Goal: Contribute content

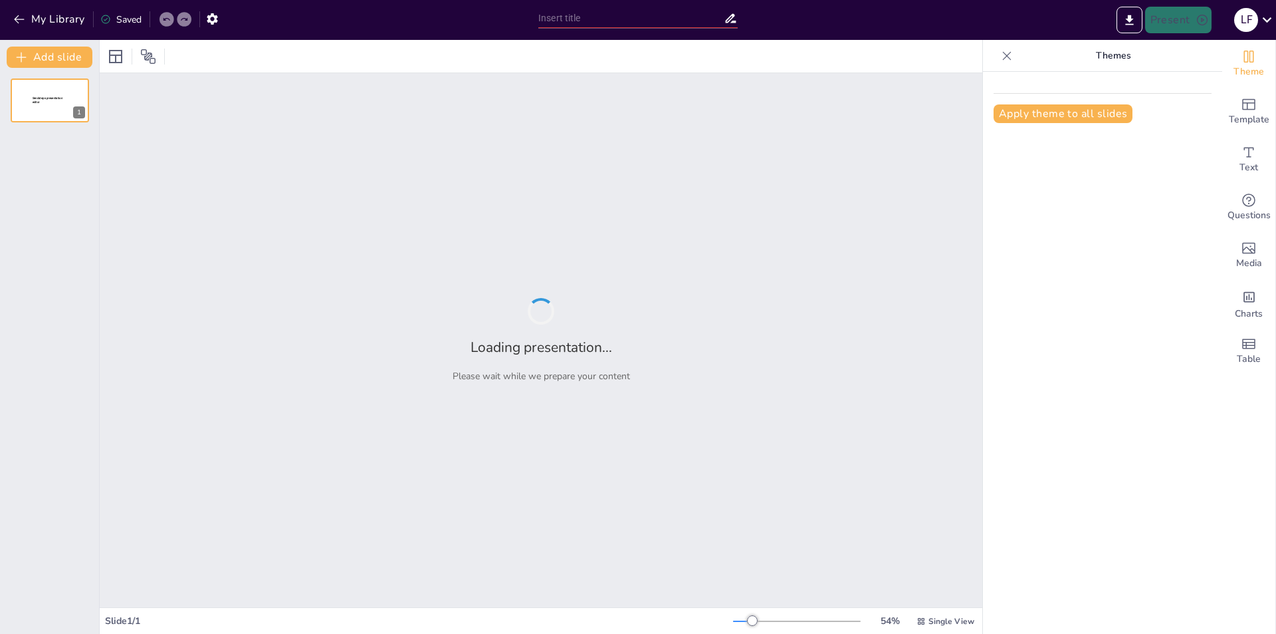
type input "Exploring Solar Energy: Benefits and Applications"
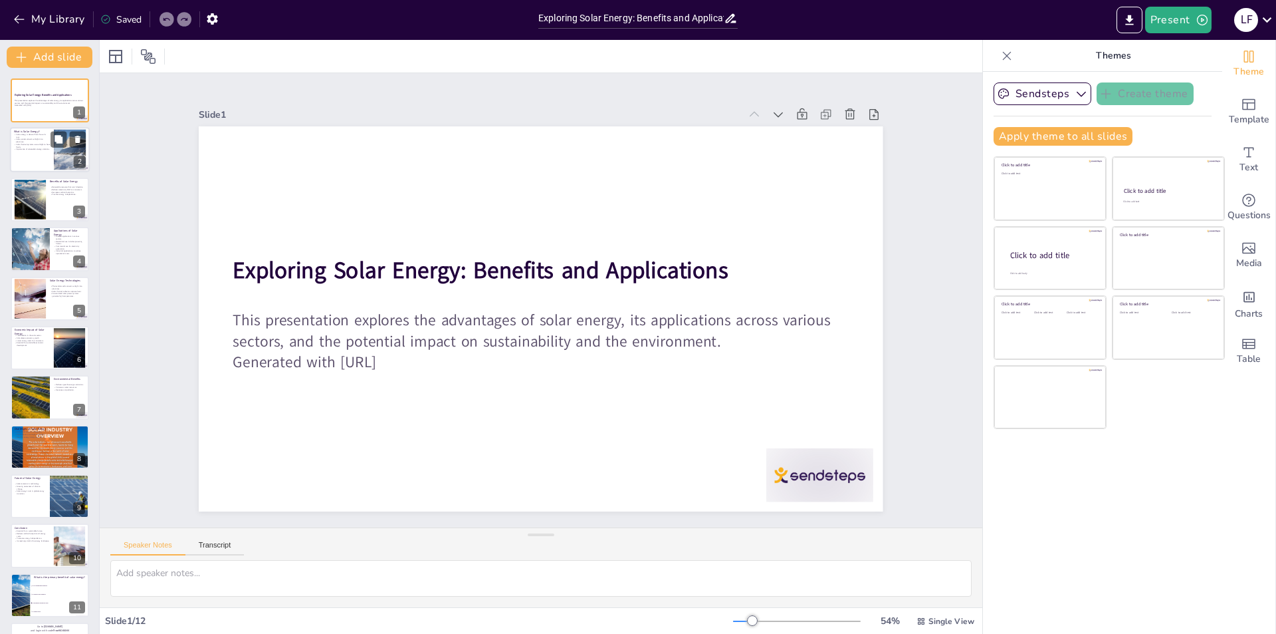
checkbox input "true"
click at [45, 160] on div at bounding box center [50, 150] width 80 height 45
type textarea "Solar energy is fundamentally the energy we receive from the sun. This energy c…"
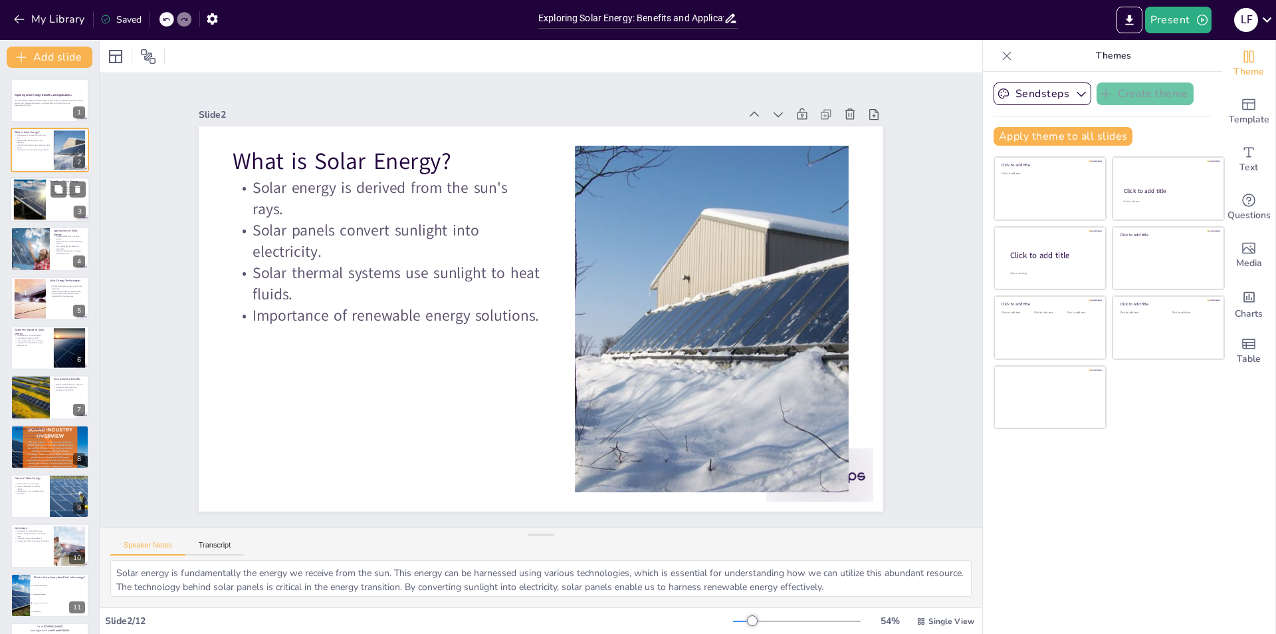
checkbox input "true"
click at [33, 195] on div at bounding box center [29, 199] width 60 height 41
type textarea "The renewable nature of solar energy is crucial as it ensures a continuous supp…"
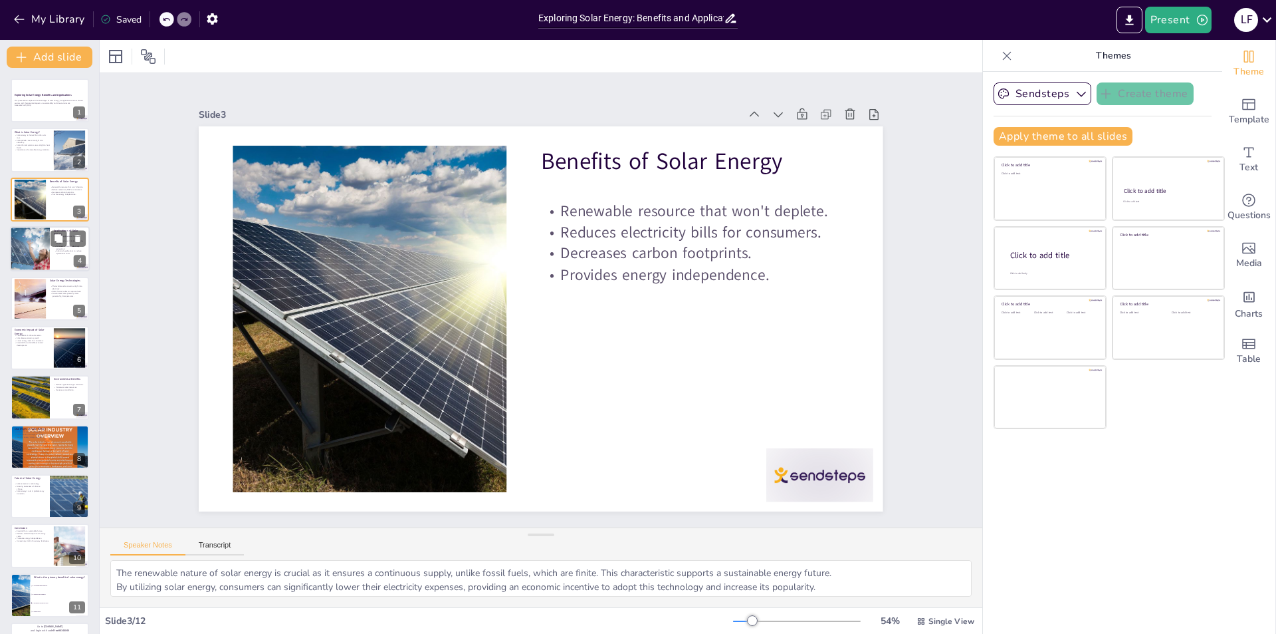
checkbox input "true"
click at [29, 243] on div at bounding box center [30, 248] width 68 height 45
type textarea "The versatility of solar energy is one of its strongest attributes, allowing it…"
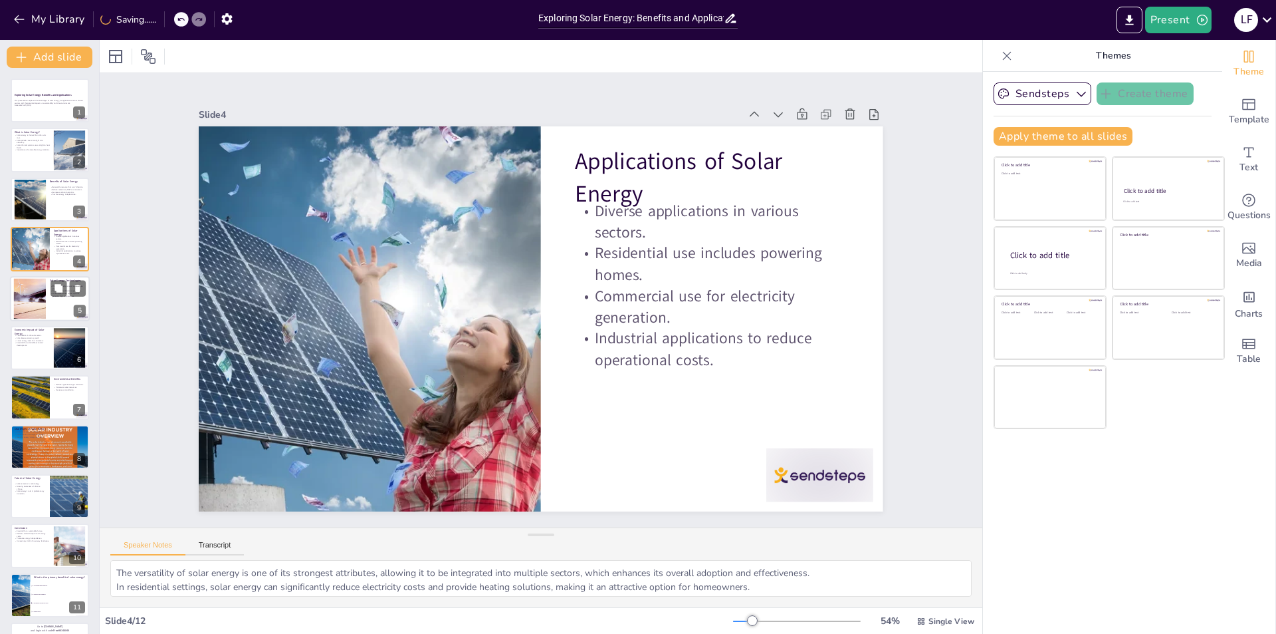
checkbox input "true"
click at [43, 299] on div at bounding box center [30, 298] width 70 height 41
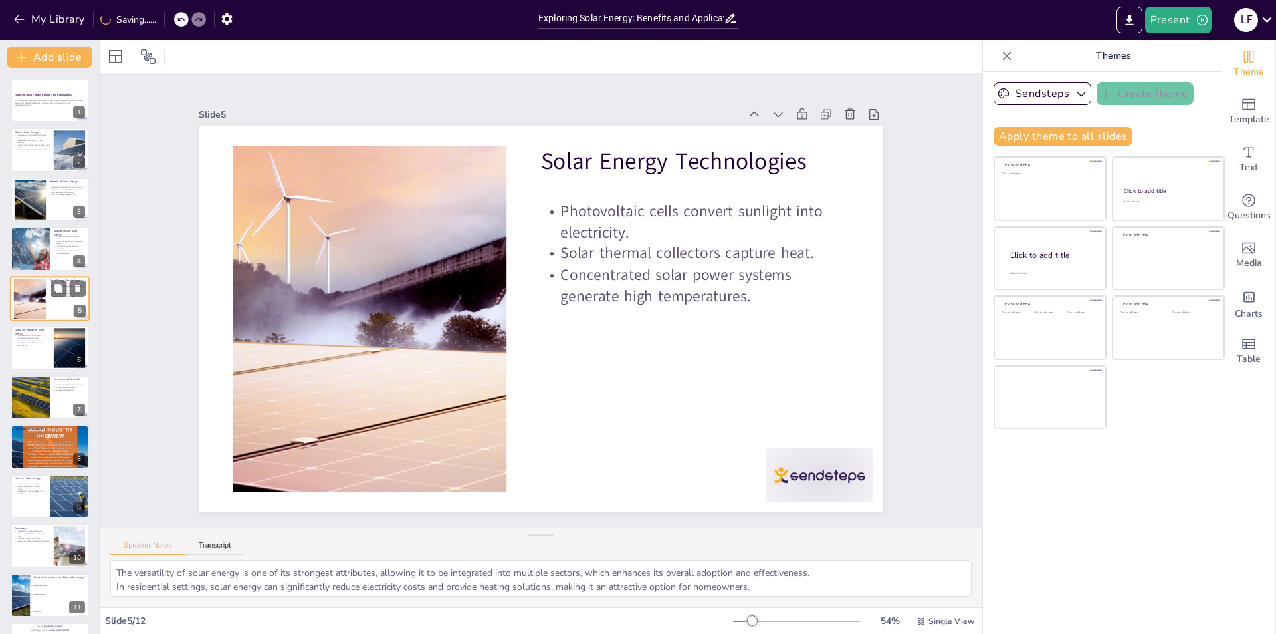
type textarea "Photovoltaic technology is at the forefront of solar energy applications, provi…"
checkbox input "true"
click at [39, 367] on div at bounding box center [50, 347] width 80 height 45
type textarea "The job creation aspect of the solar energy sector is crucial, as it not only p…"
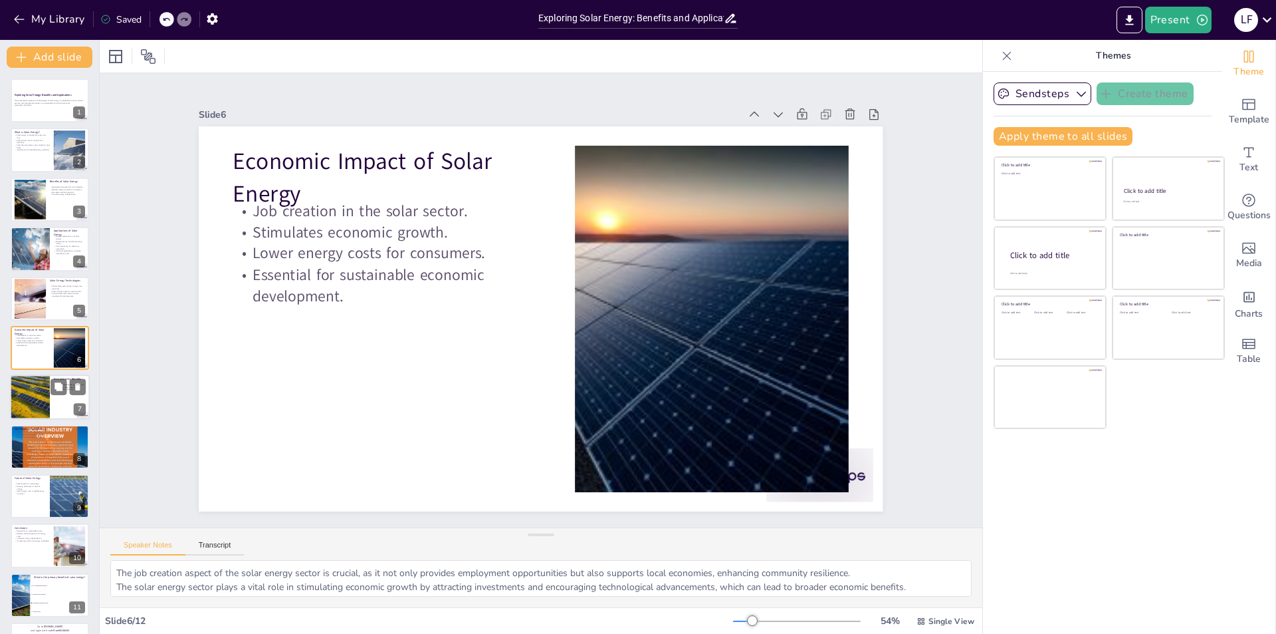
checkbox input "true"
click at [46, 410] on div at bounding box center [30, 397] width 80 height 45
type textarea "The reduction of greenhouse gas emissions through solar energy is crucial in co…"
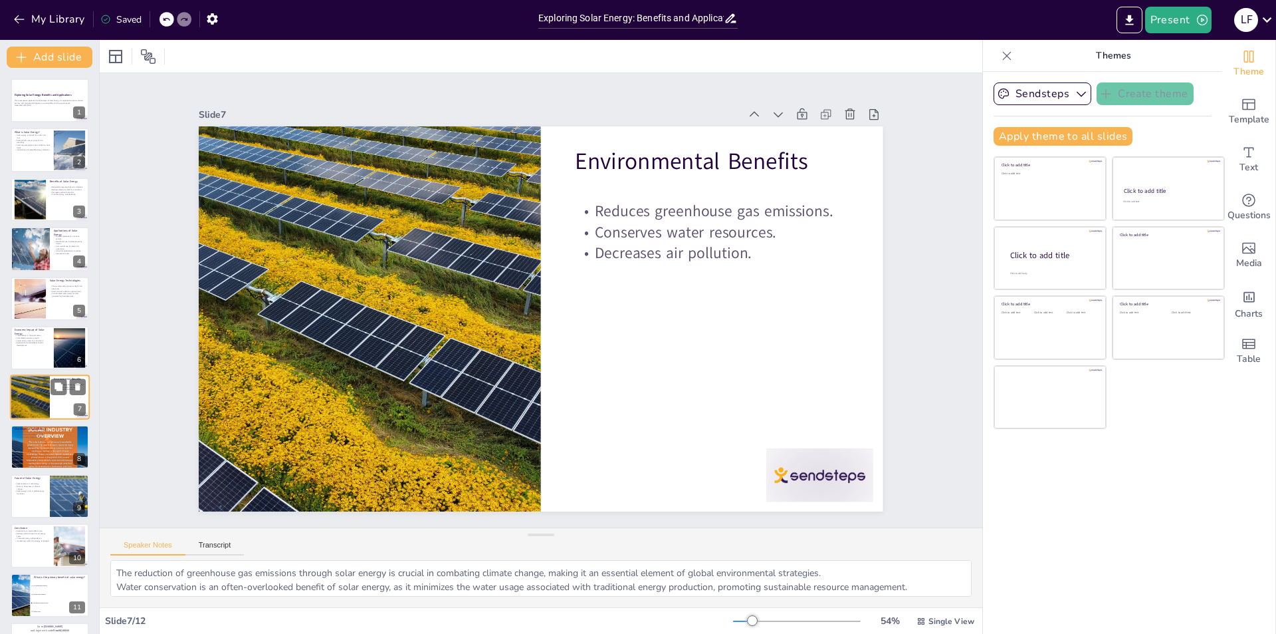
scroll to position [44, 0]
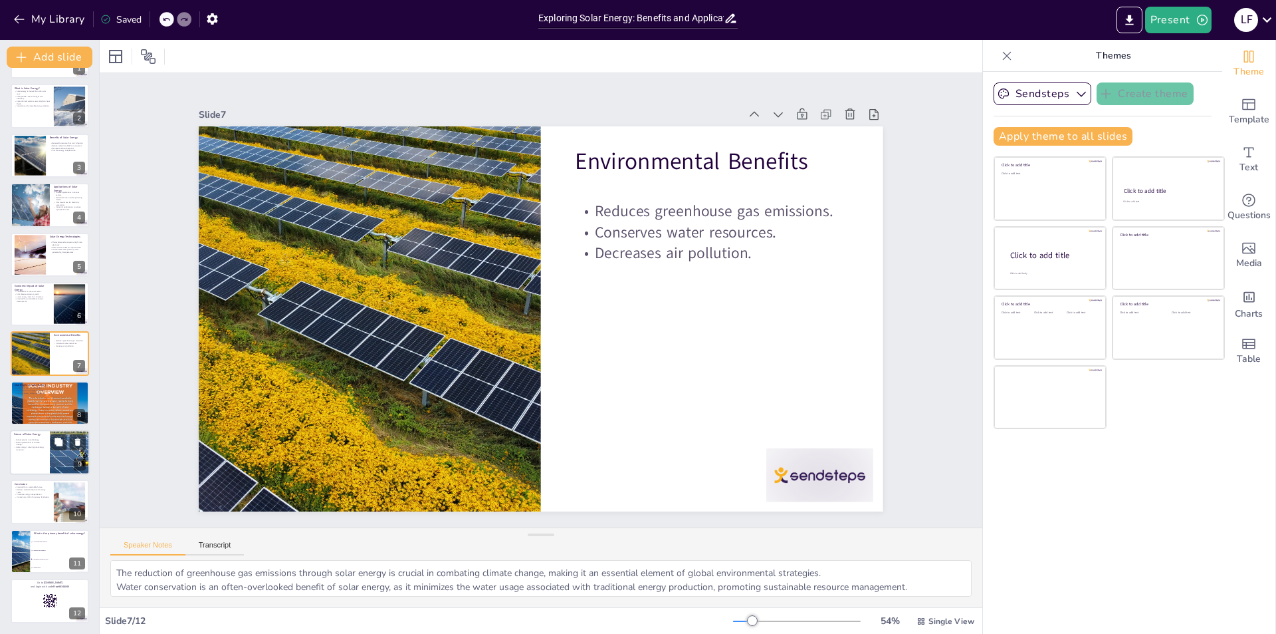
checkbox input "true"
click at [49, 442] on div at bounding box center [50, 451] width 80 height 45
type textarea "Technological advancements are key to the future of solar energy, enabling more…"
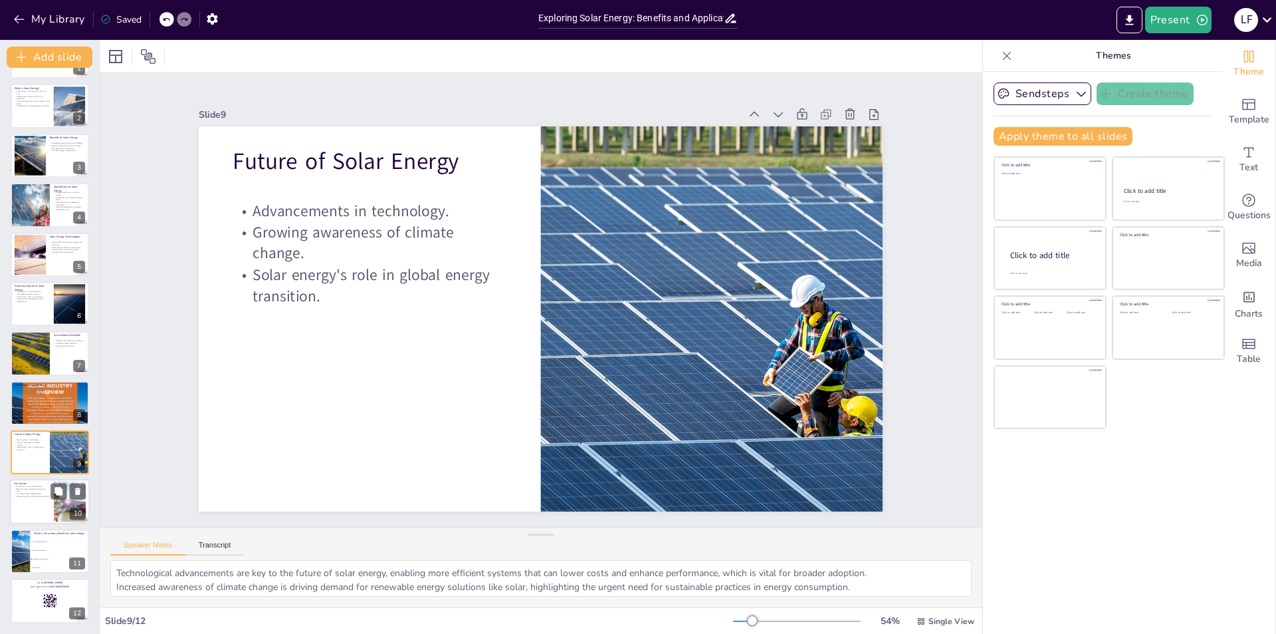
checkbox input "true"
click at [33, 486] on p "Essential for a sustainable future." at bounding box center [32, 486] width 36 height 3
type textarea "Emphasizing the necessity of solar energy is crucial, as it represents a fundam…"
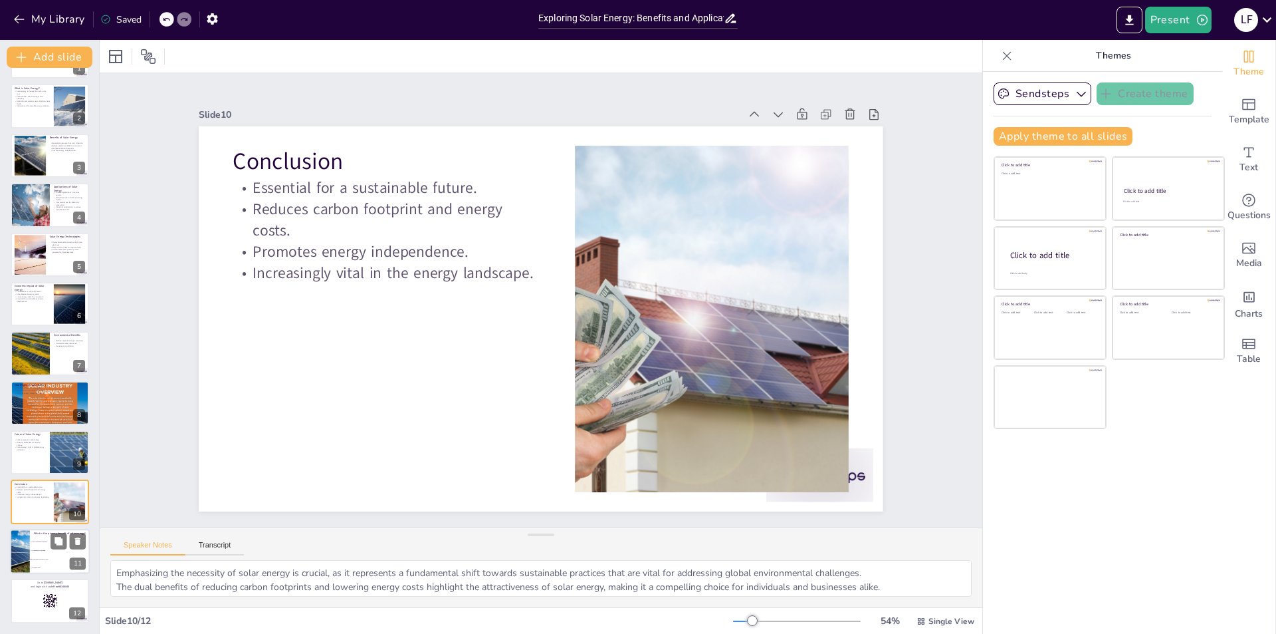
checkbox input "true"
click at [43, 540] on span "It is a renewable resource." at bounding box center [60, 541] width 57 height 2
type textarea "The correct answer is "It decreases electricity bills," which is highlighted in…"
checkbox input "true"
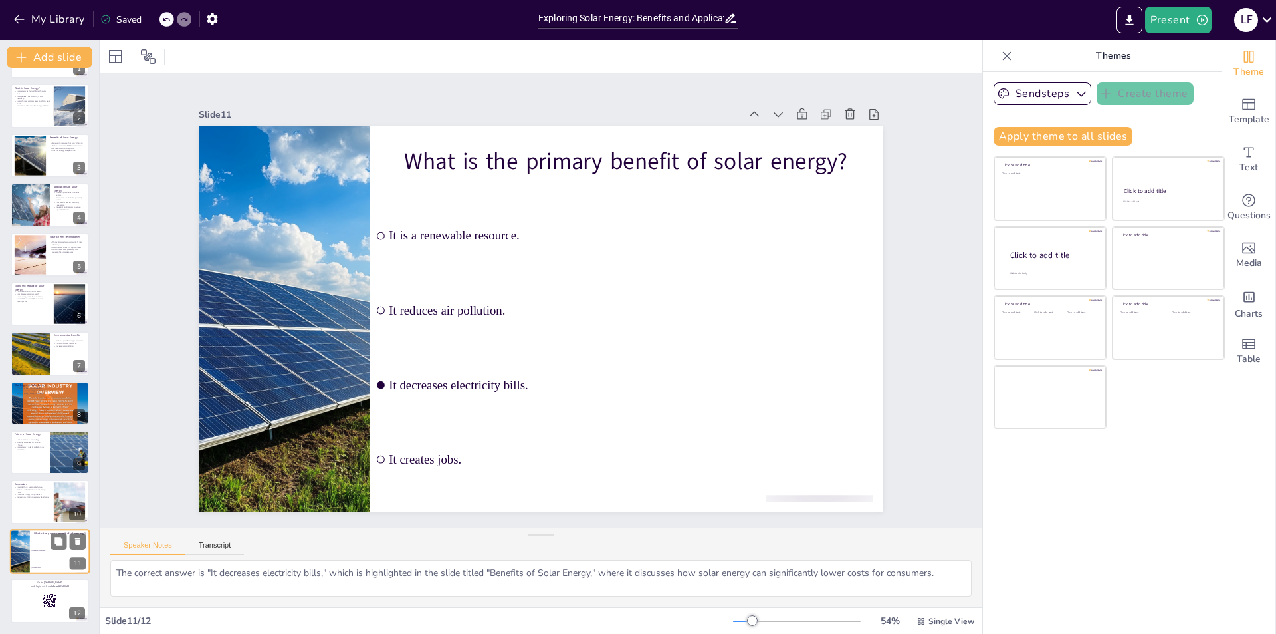
checkbox input "true"
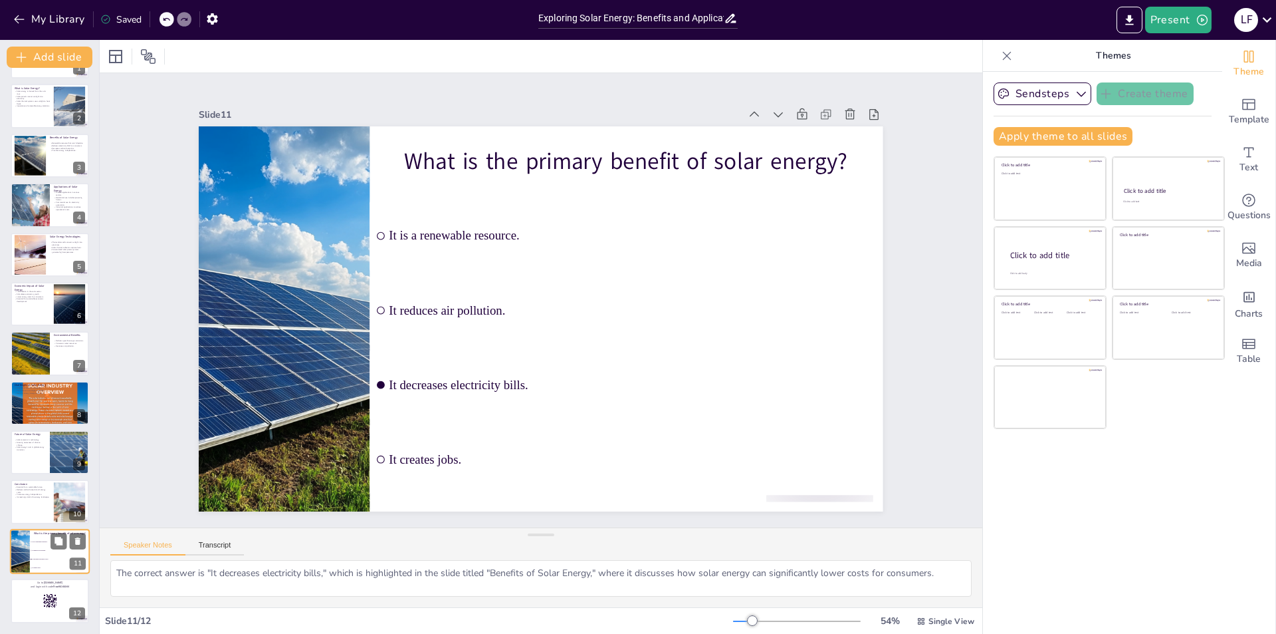
checkbox input "true"
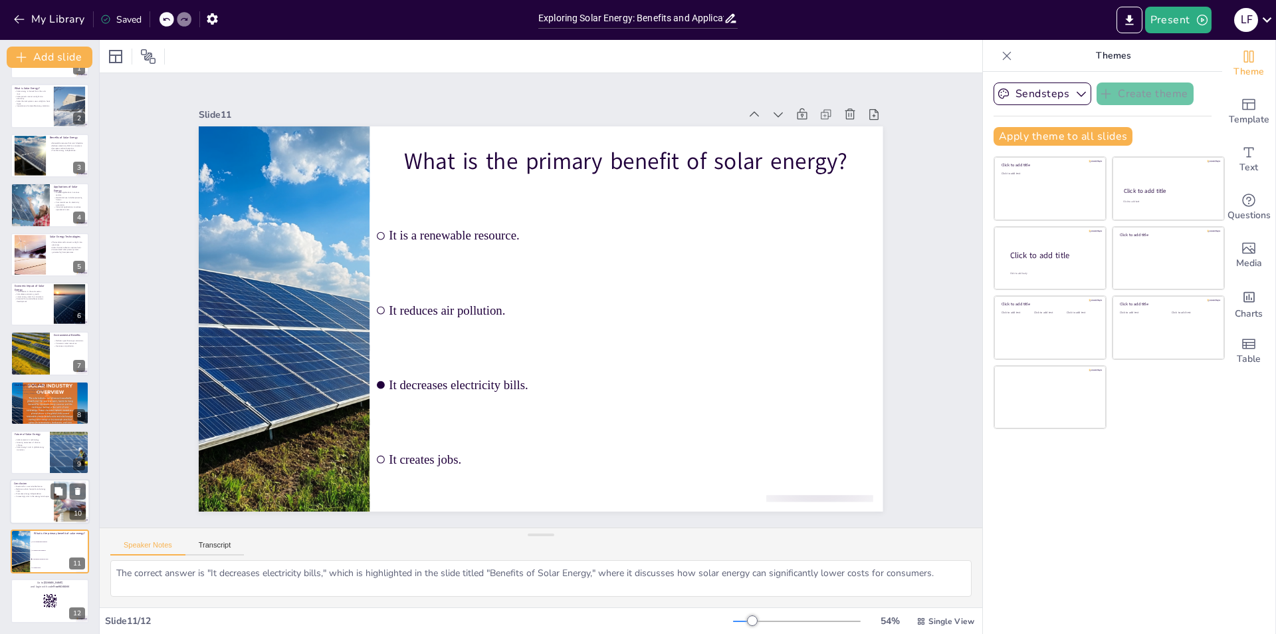
checkbox input "true"
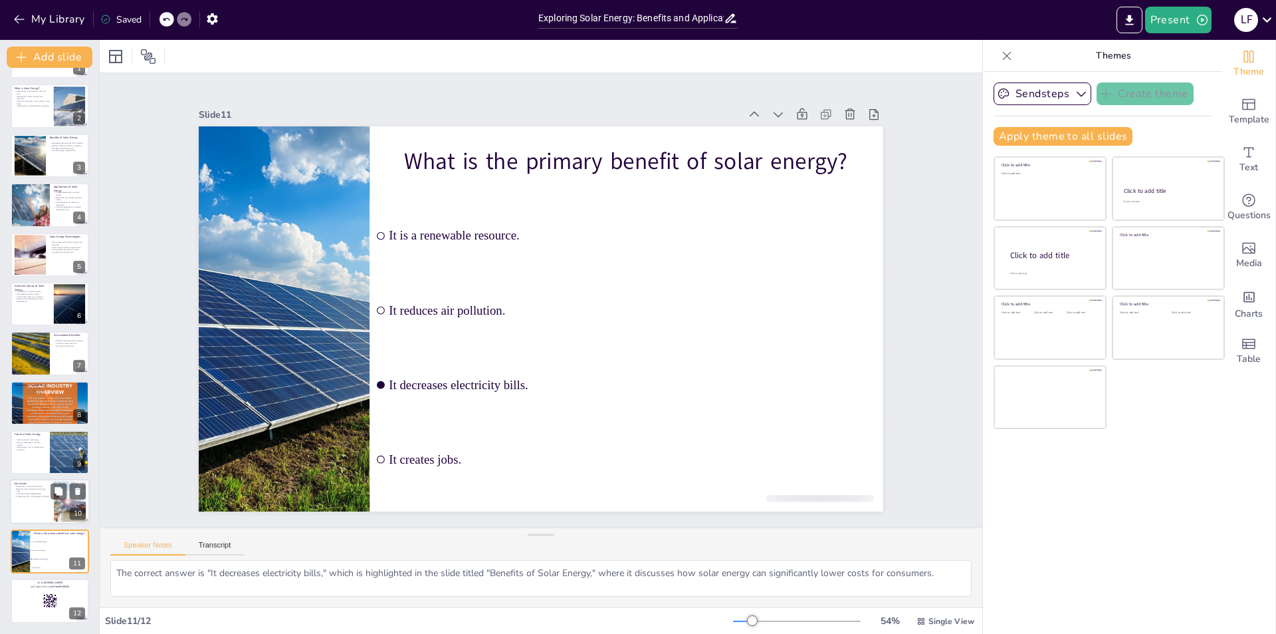
checkbox input "true"
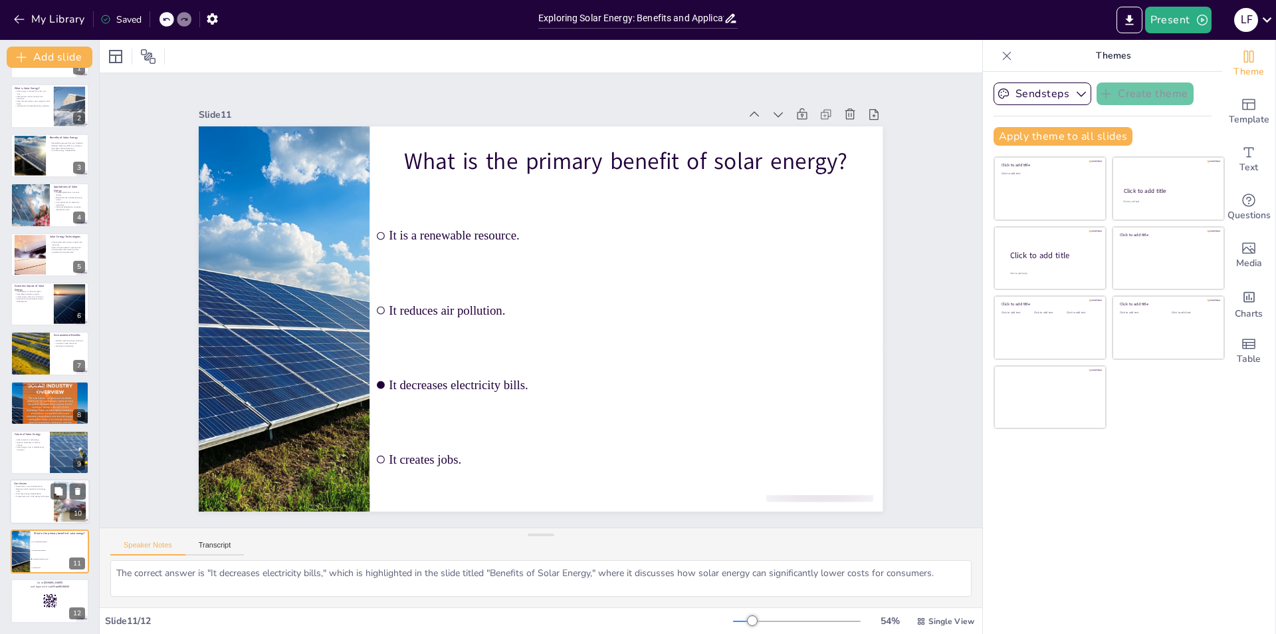
checkbox input "true"
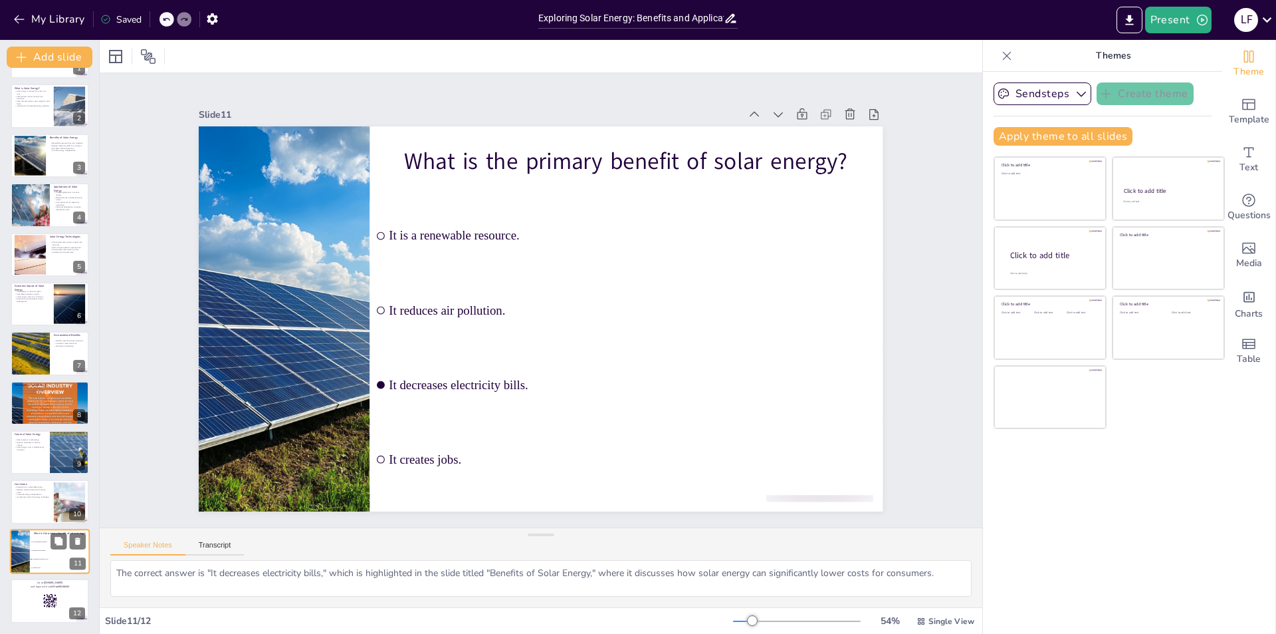
checkbox input "true"
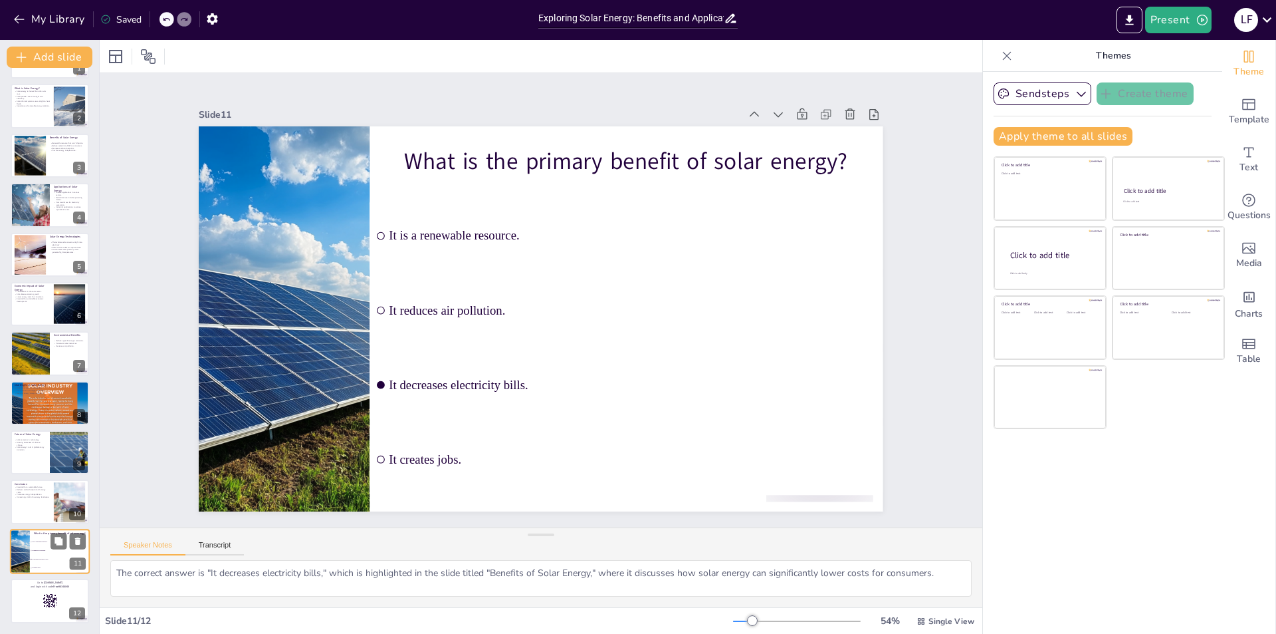
checkbox input "true"
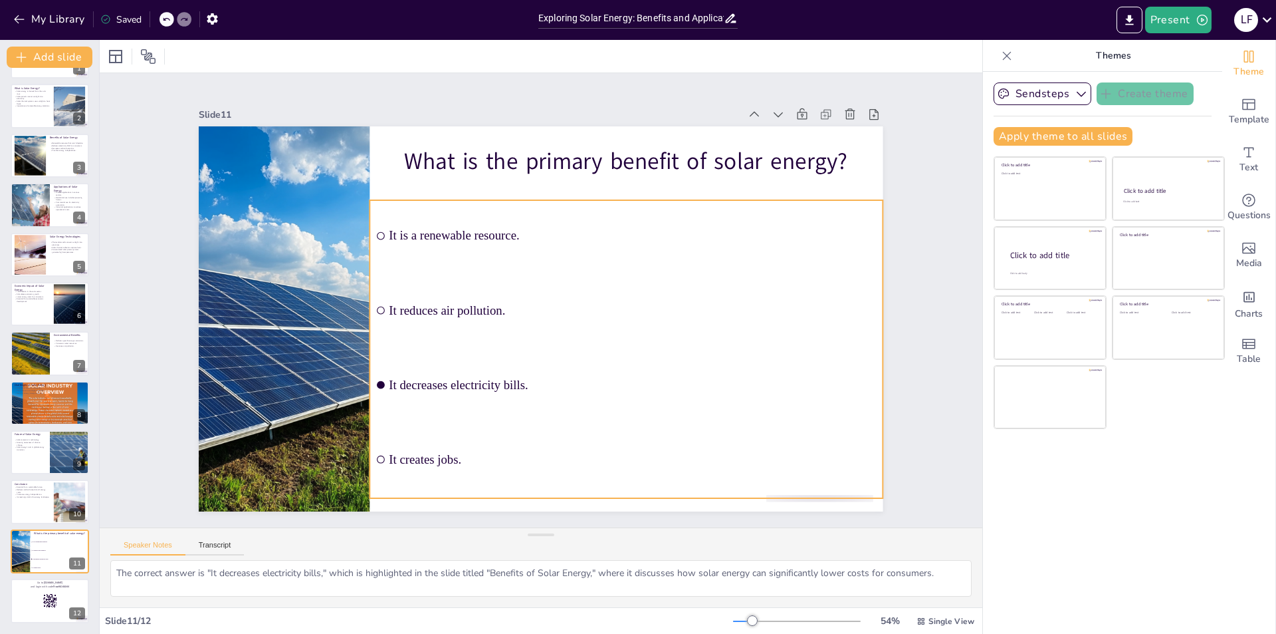
checkbox input "true"
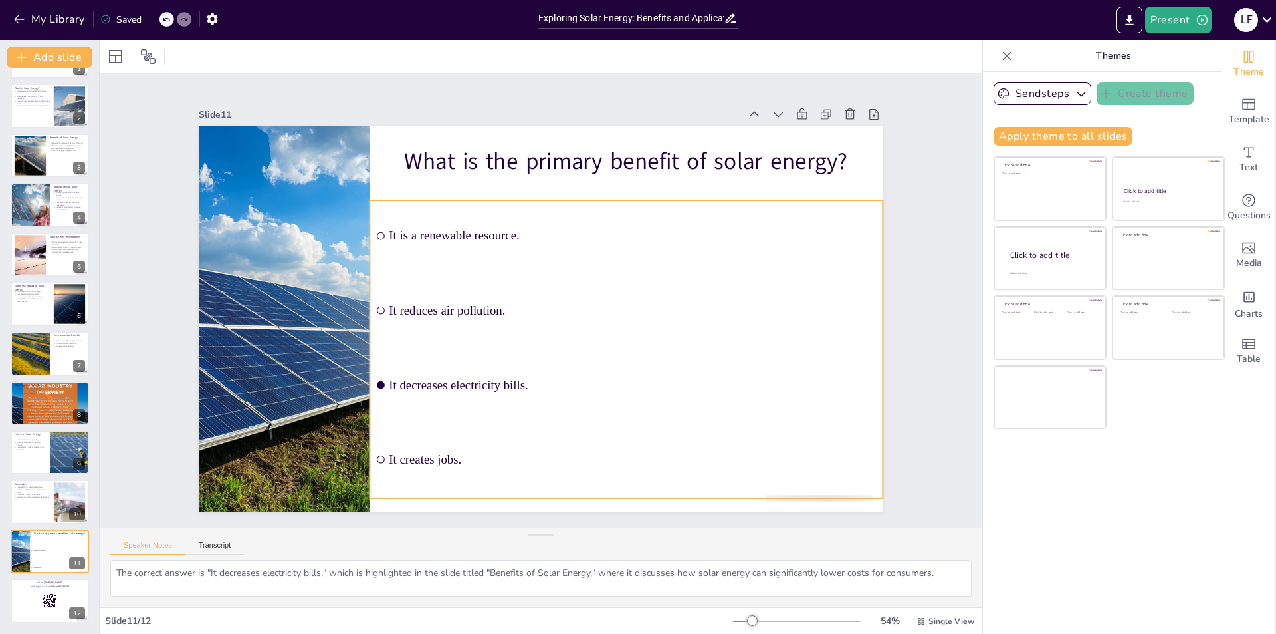
checkbox input "true"
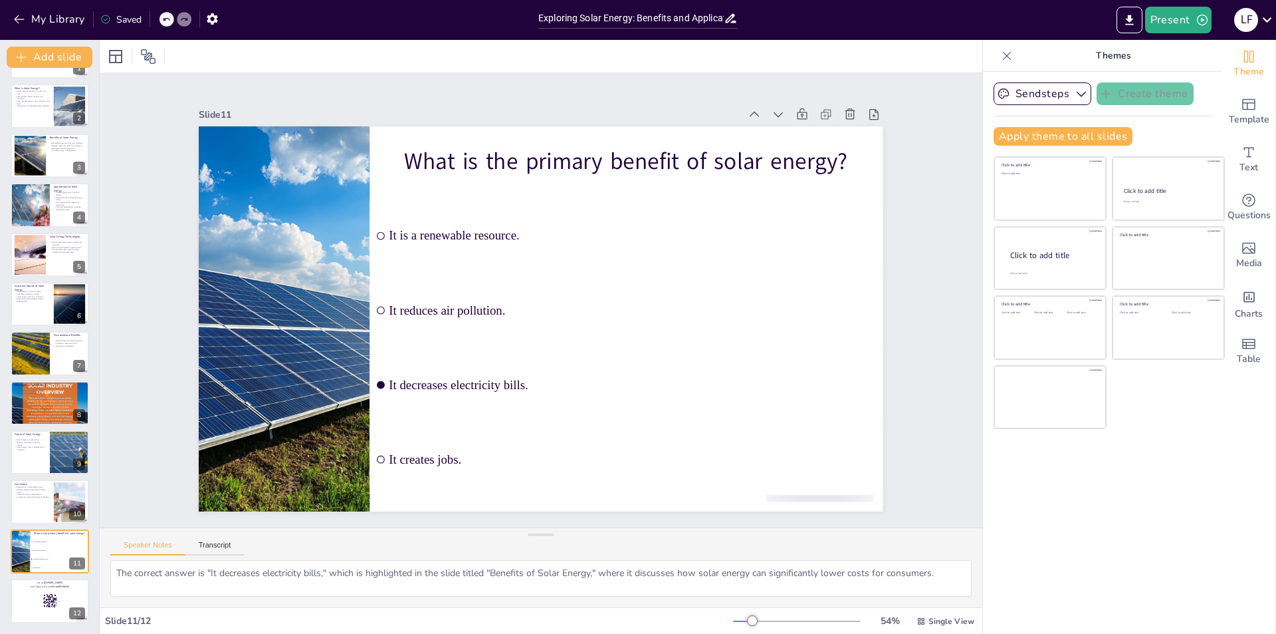
checkbox input "true"
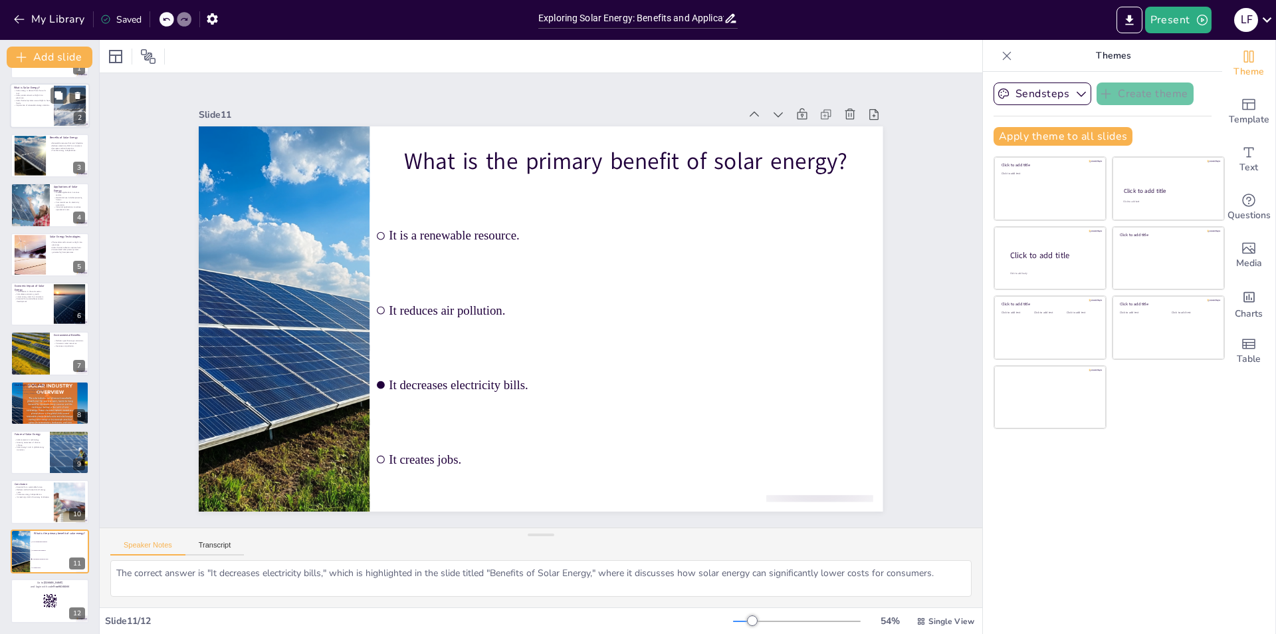
checkbox input "true"
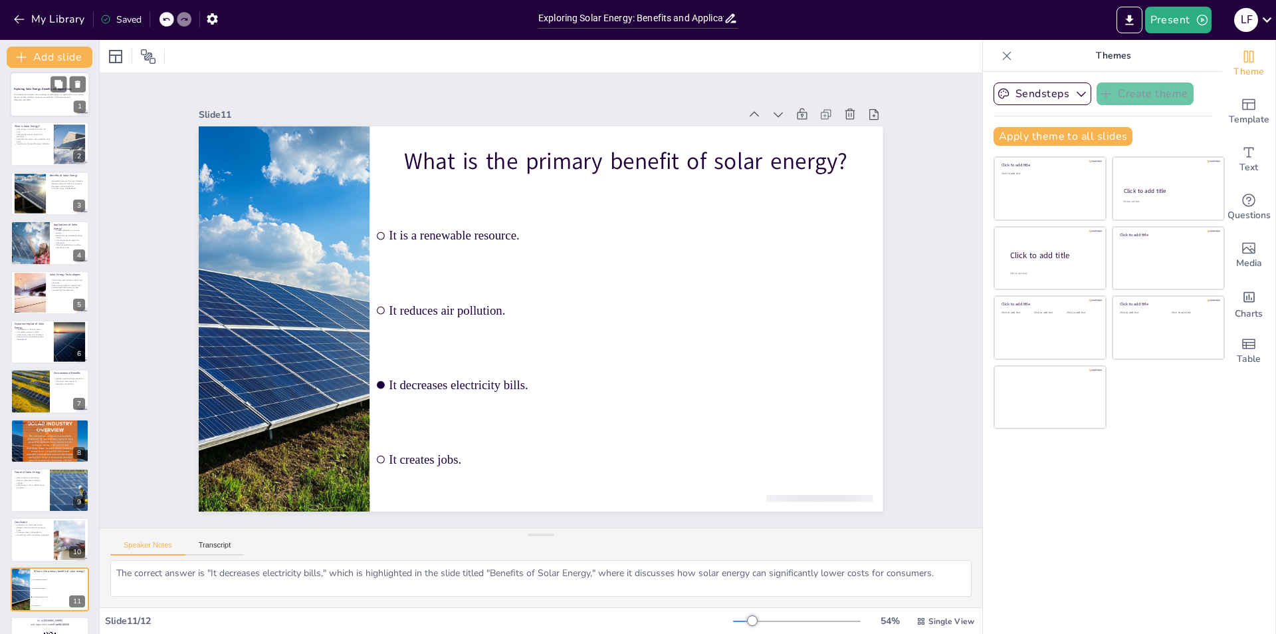
checkbox input "true"
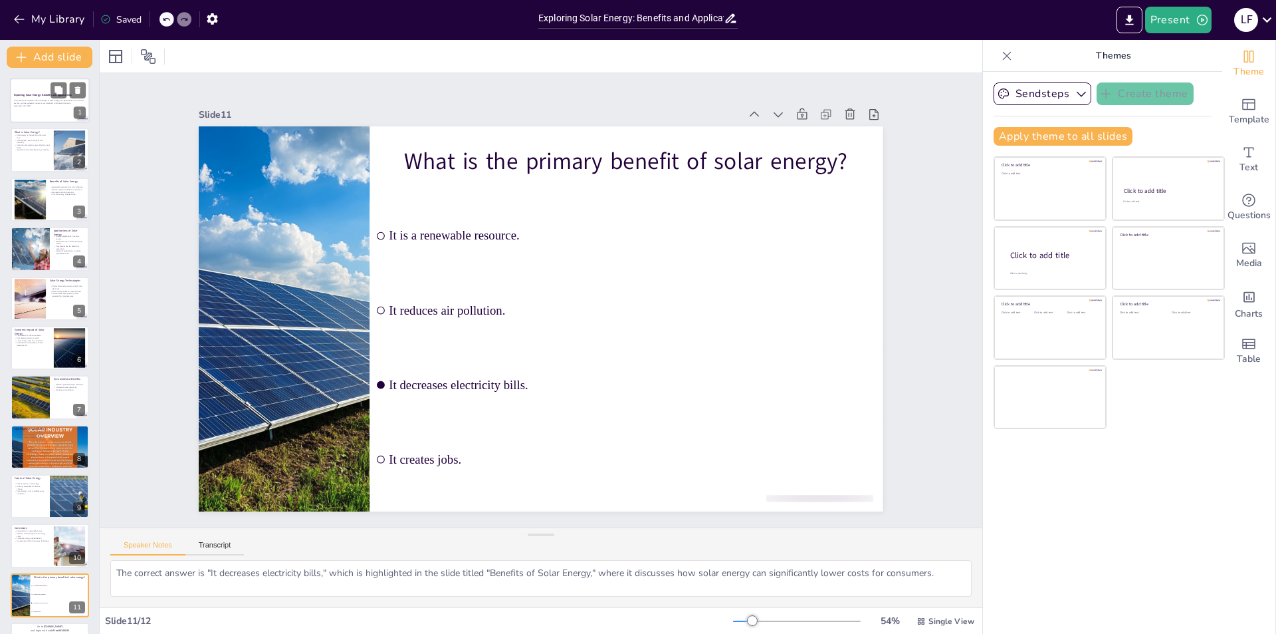
checkbox input "true"
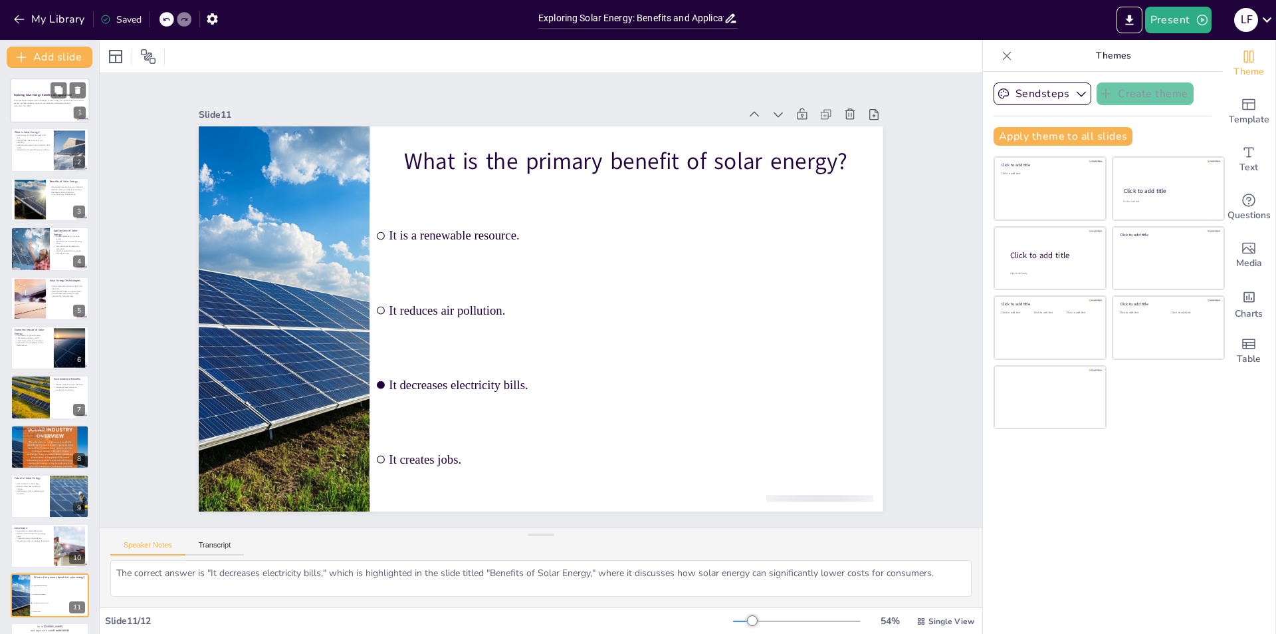
checkbox input "true"
click at [39, 114] on div at bounding box center [50, 100] width 80 height 45
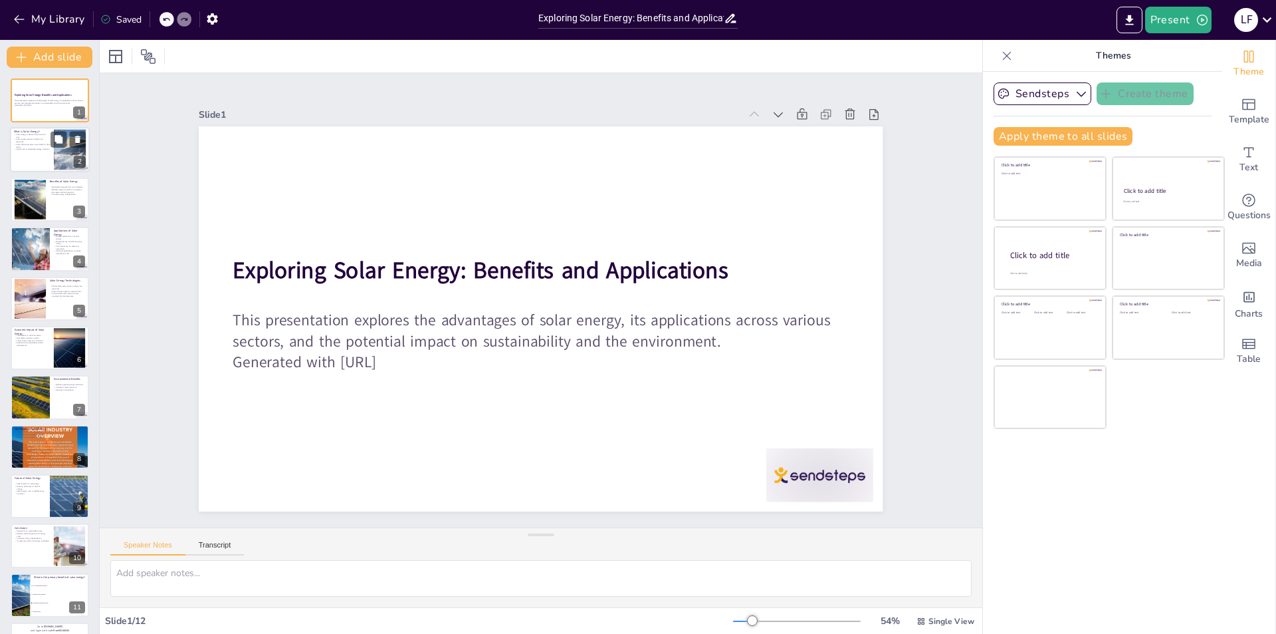
checkbox input "true"
click at [42, 144] on p "Solar thermal systems use sunlight to heat fluids." at bounding box center [32, 146] width 36 height 5
type textarea "Solar energy is fundamentally the energy we receive from the sun. This energy c…"
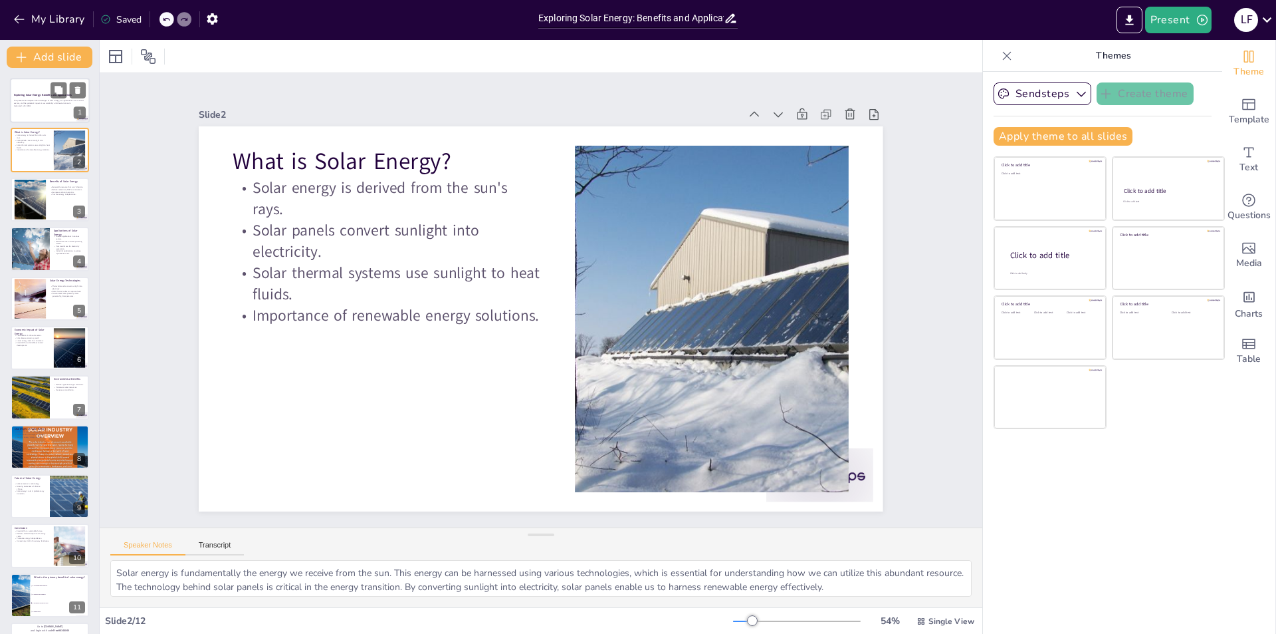
checkbox input "true"
click at [27, 100] on p "This presentation explores the advantages of solar energy, its applications acr…" at bounding box center [50, 101] width 72 height 5
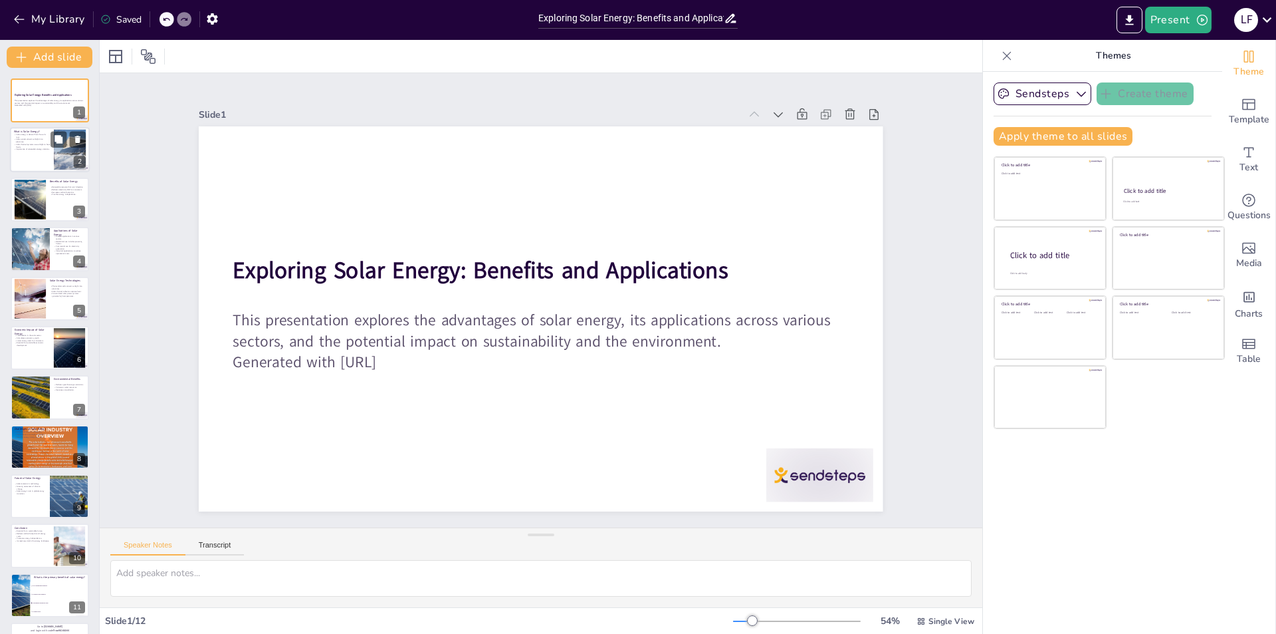
checkbox input "true"
click at [37, 130] on p "What is Solar Energy?" at bounding box center [32, 132] width 36 height 4
type textarea "Solar energy is fundamentally the energy we receive from the sun. This energy c…"
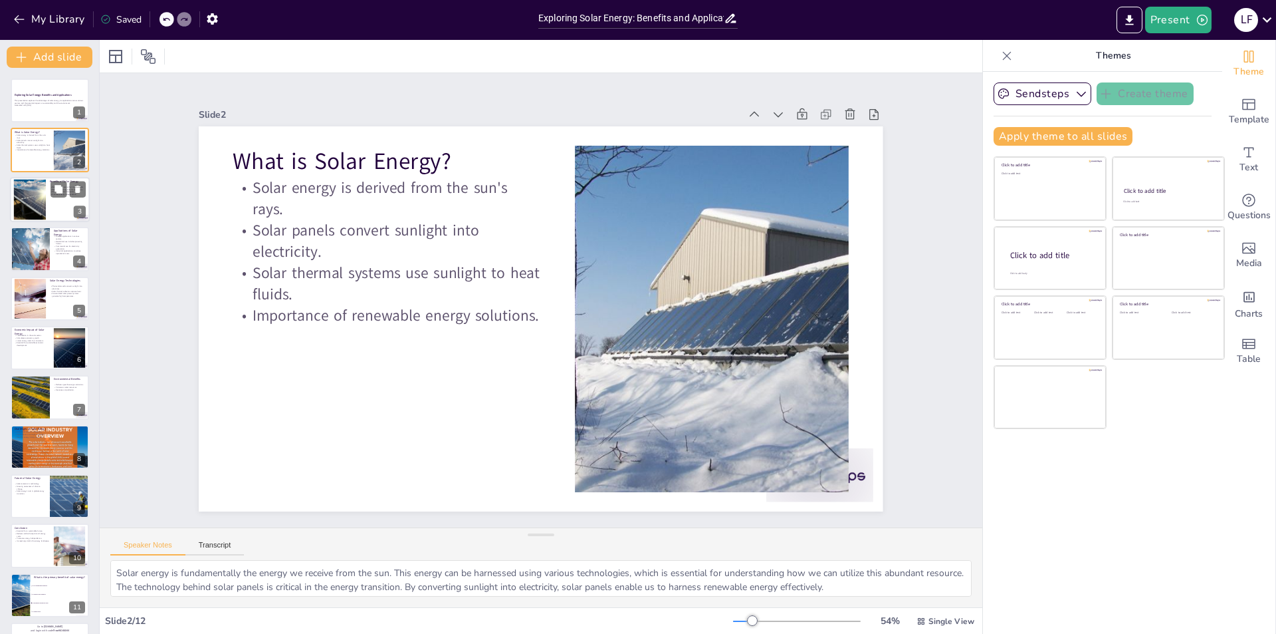
checkbox input "true"
click at [51, 202] on div at bounding box center [50, 199] width 80 height 45
type textarea "The renewable nature of solar energy is crucial as it ensures a continuous supp…"
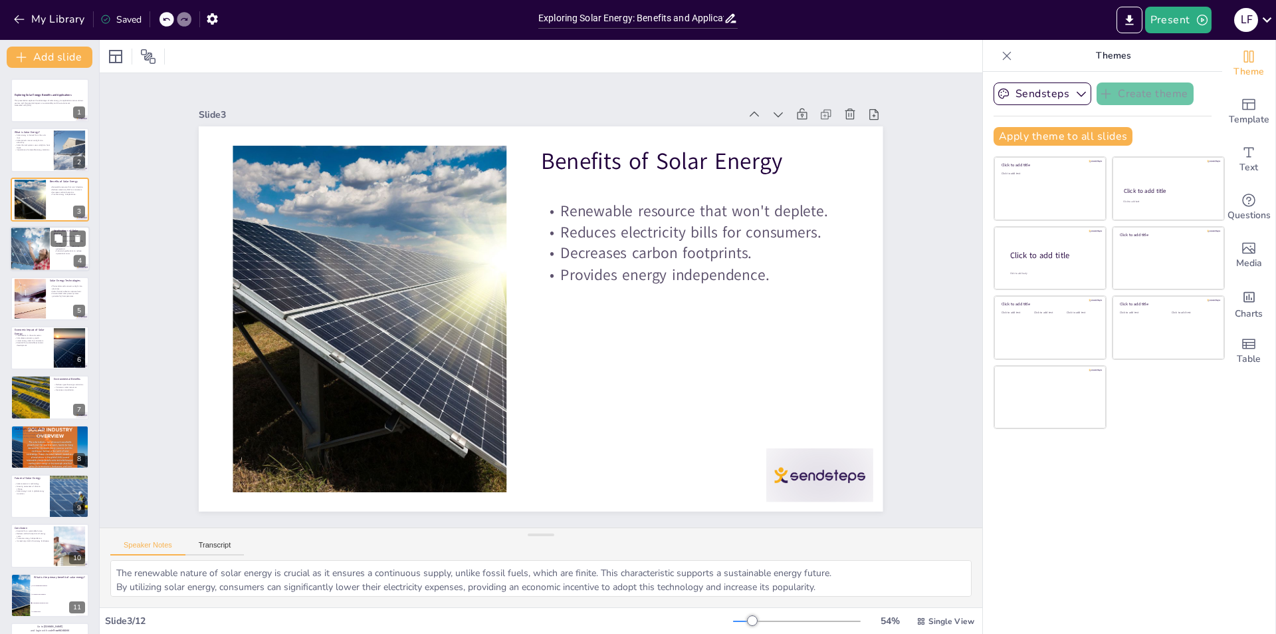
checkbox input "true"
click at [39, 269] on div at bounding box center [30, 248] width 68 height 45
type textarea "The versatility of solar energy is one of its strongest attributes, allowing it…"
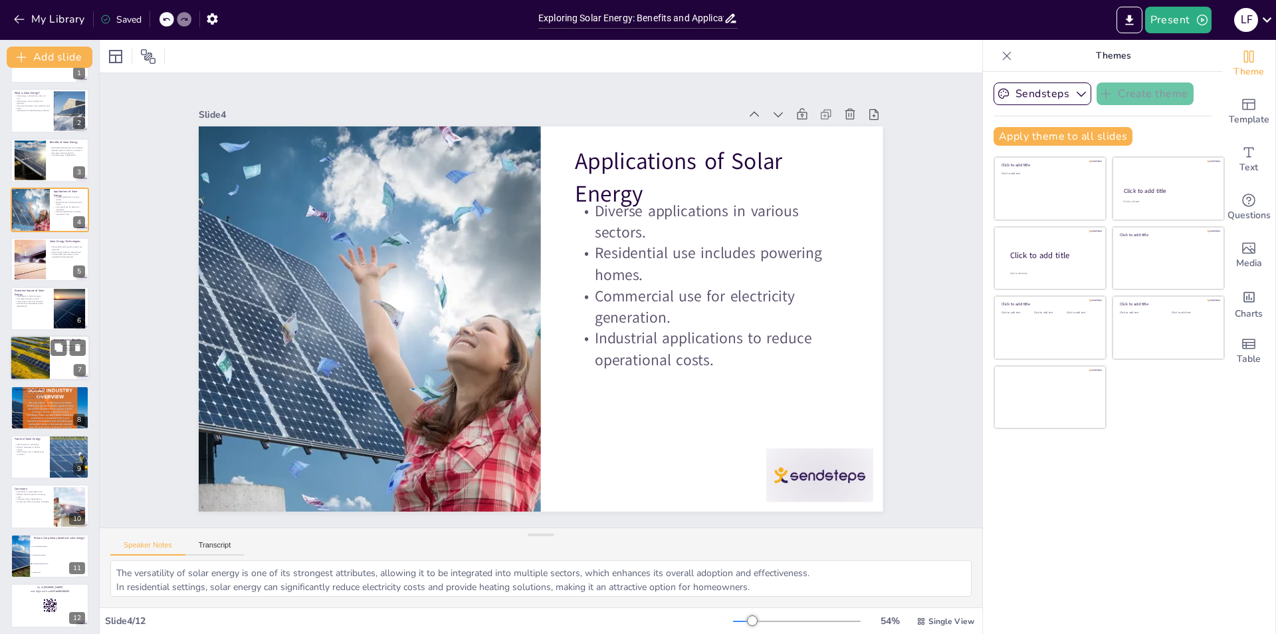
scroll to position [44, 0]
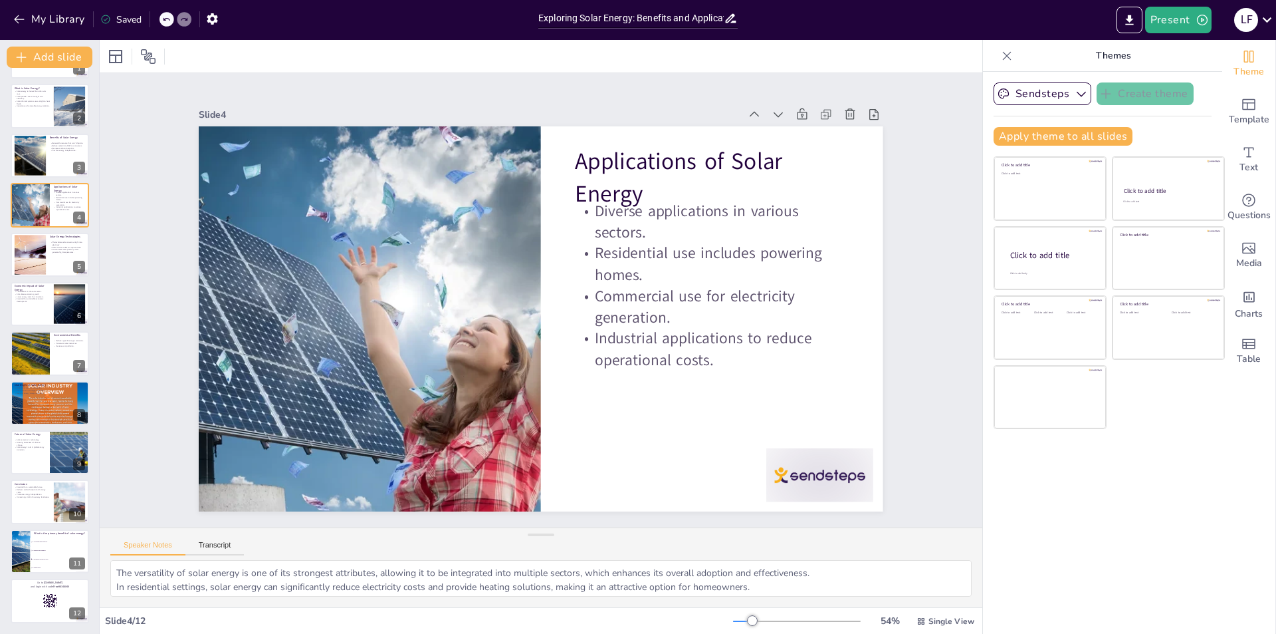
click at [34, 229] on div "Exploring Solar Energy: Benefits and Applications This presentation explores th…" at bounding box center [49, 329] width 99 height 588
checkbox input "true"
click at [28, 271] on div at bounding box center [30, 254] width 70 height 41
type textarea "Photovoltaic technology is at the forefront of solar energy applications, provi…"
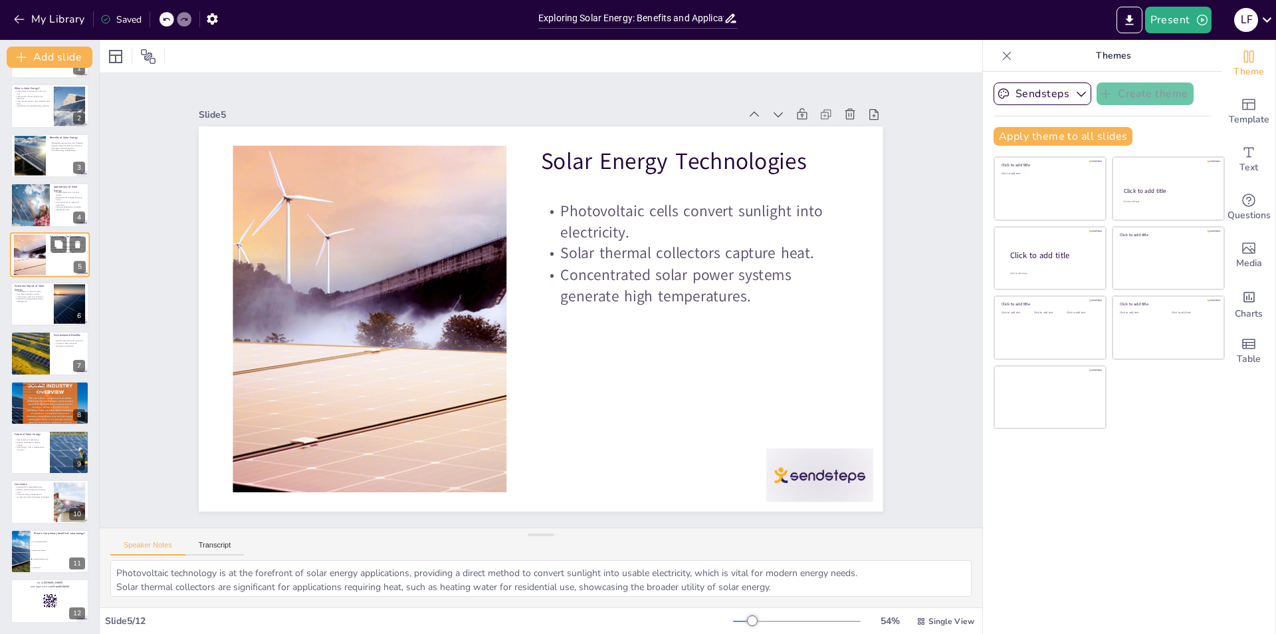
scroll to position [0, 0]
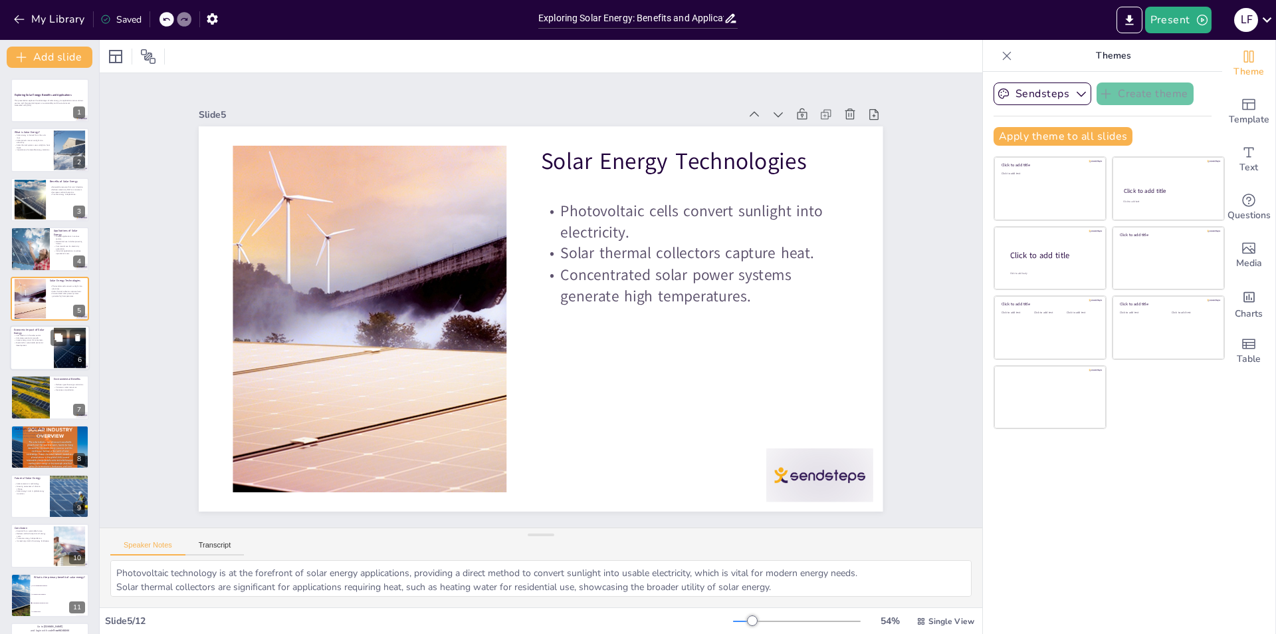
checkbox input "true"
click at [19, 366] on div at bounding box center [50, 347] width 80 height 45
type textarea "The job creation aspect of the solar energy sector is crucial, as it not only p…"
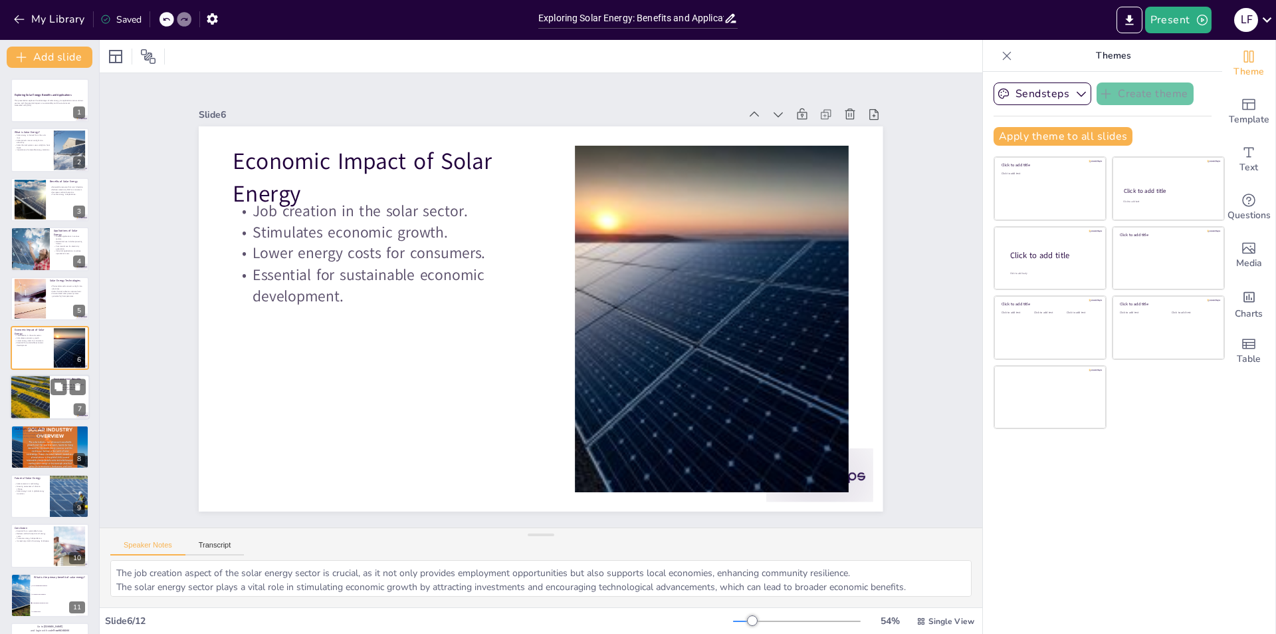
checkbox input "true"
click at [11, 386] on div at bounding box center [30, 397] width 78 height 44
type textarea "The reduction of greenhouse gas emissions through solar energy is crucial in co…"
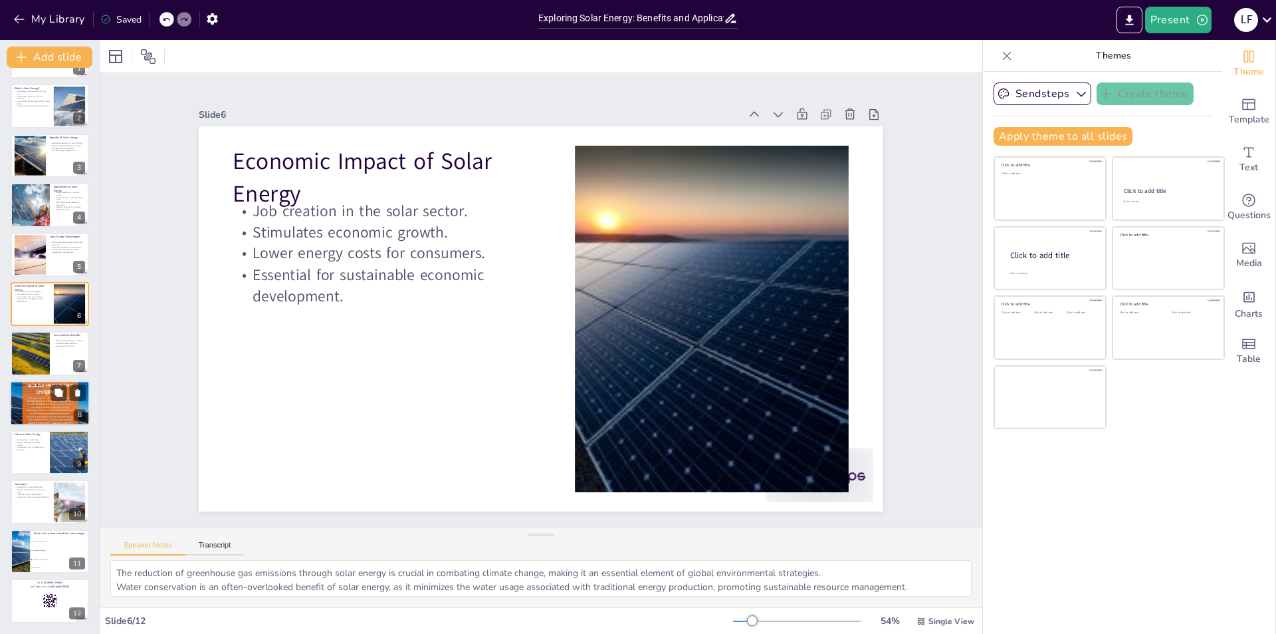
checkbox input "true"
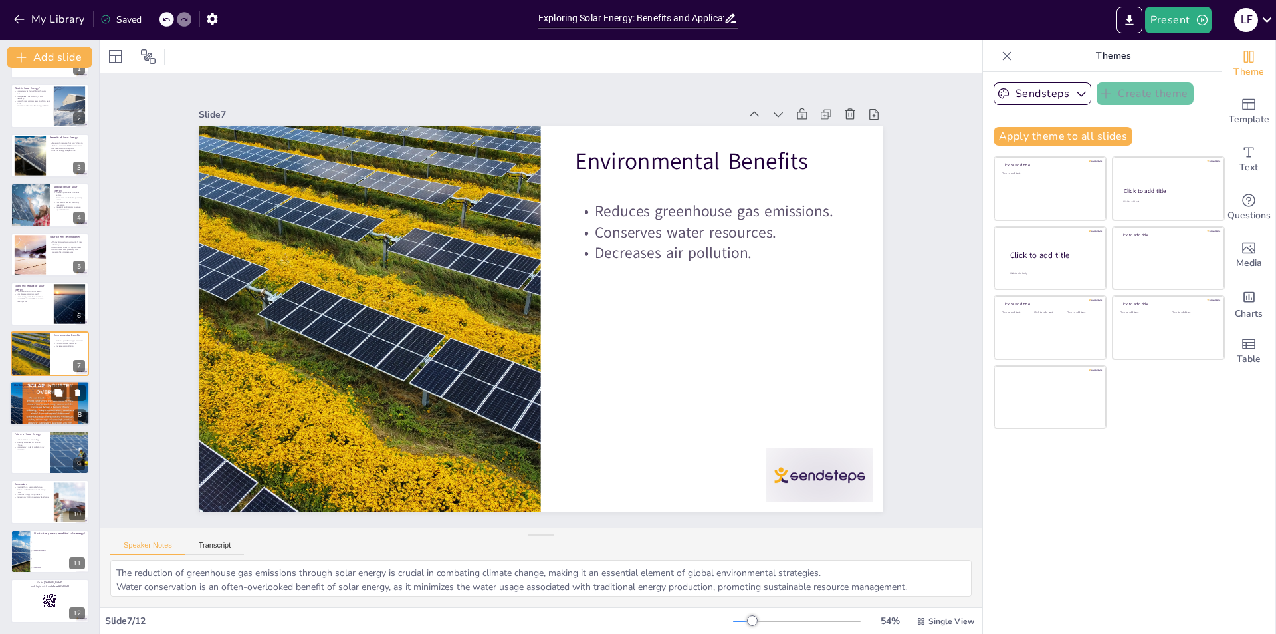
click at [13, 406] on div at bounding box center [50, 403] width 80 height 80
type textarea "The high initial costs associated with solar energy installation can be a signi…"
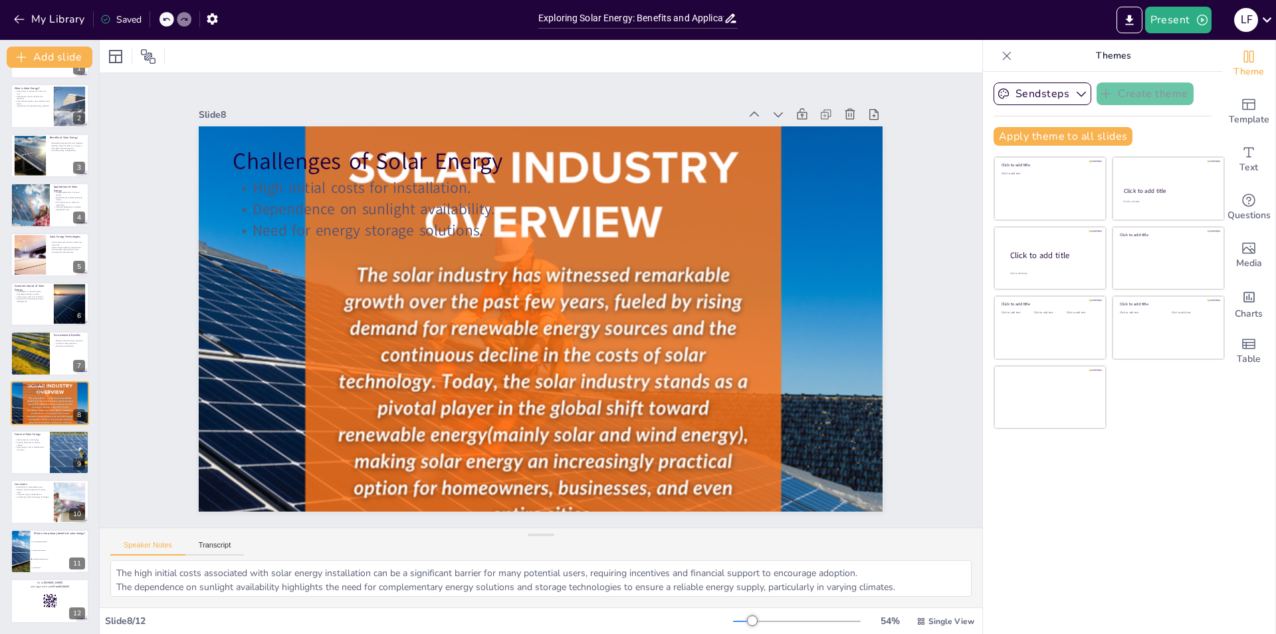
click at [1001, 50] on icon at bounding box center [1007, 55] width 13 height 13
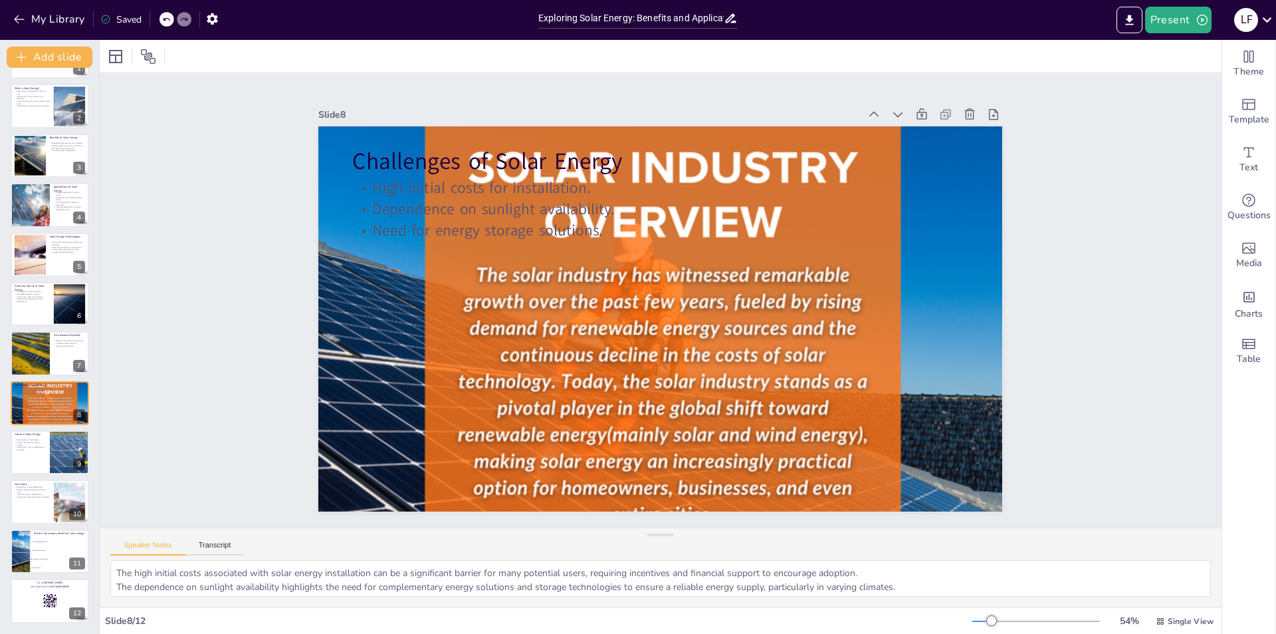
checkbox input "true"
